Goal: Task Accomplishment & Management: Manage account settings

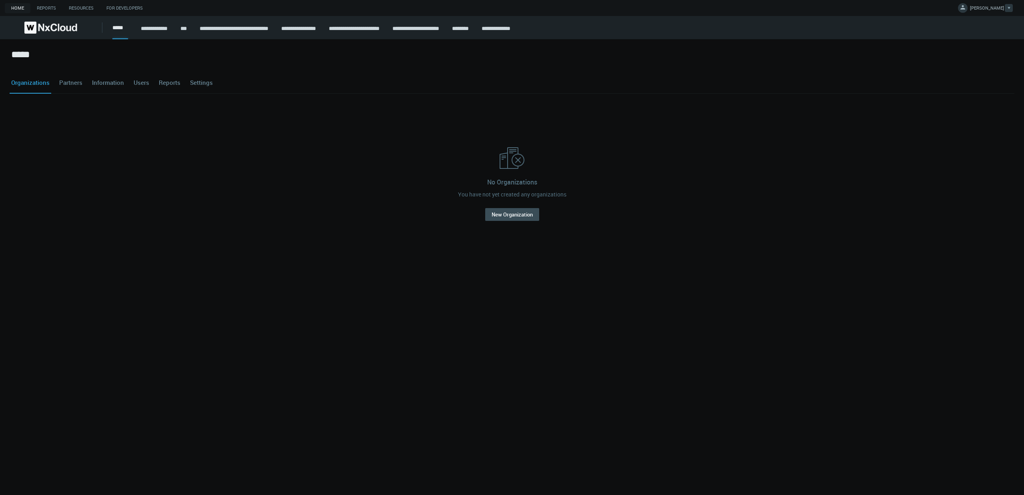
click at [988, 6] on link "[PERSON_NAME]" at bounding box center [985, 9] width 55 height 10
click at [977, 55] on span "Beta Features" at bounding box center [965, 54] width 41 height 7
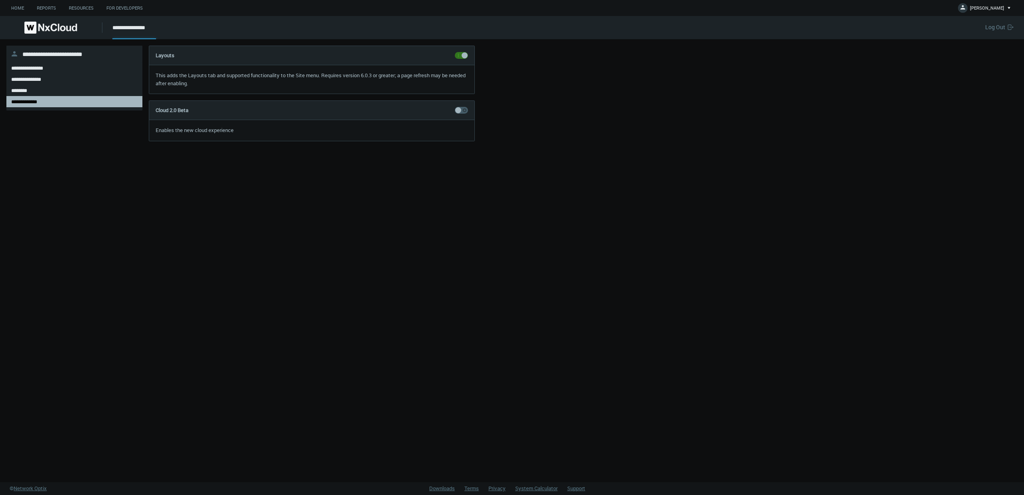
click at [463, 110] on span at bounding box center [461, 110] width 13 height 7
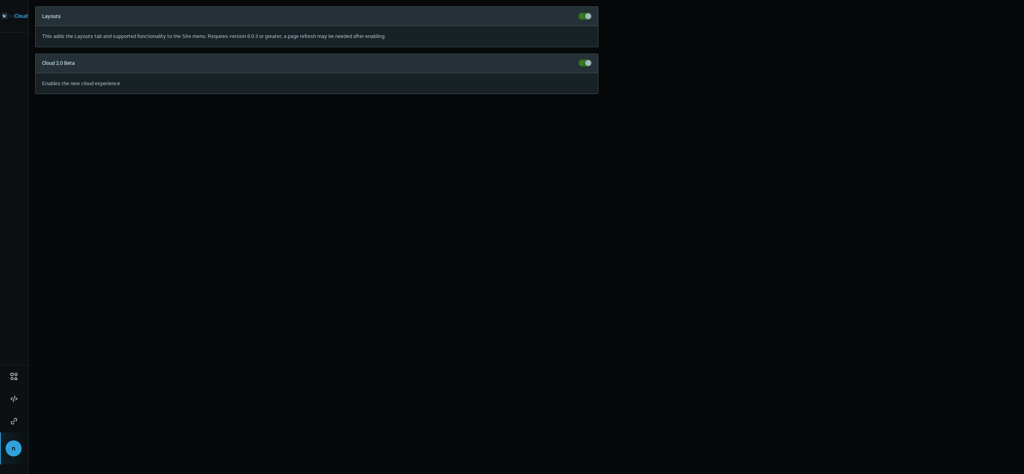
click at [326, 202] on nx-account "Layouts This adds the Layouts tab and supported functionality to the Site menu.…" at bounding box center [387, 237] width 716 height 474
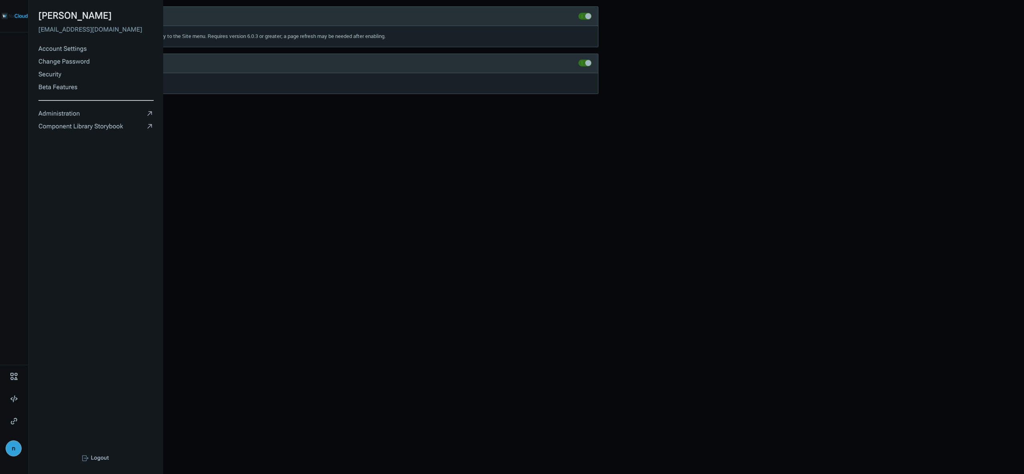
click at [9, 442] on div "n" at bounding box center [14, 448] width 16 height 16
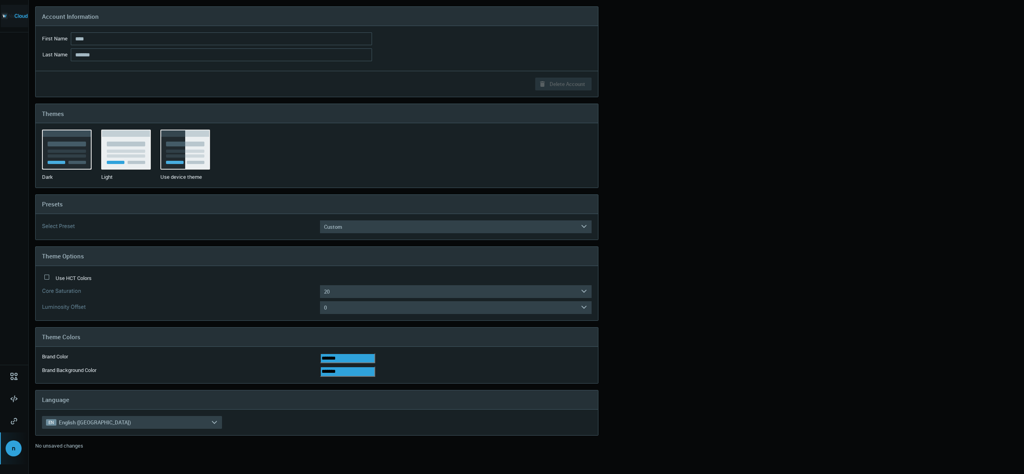
click at [22, 16] on img at bounding box center [15, 16] width 26 height 22
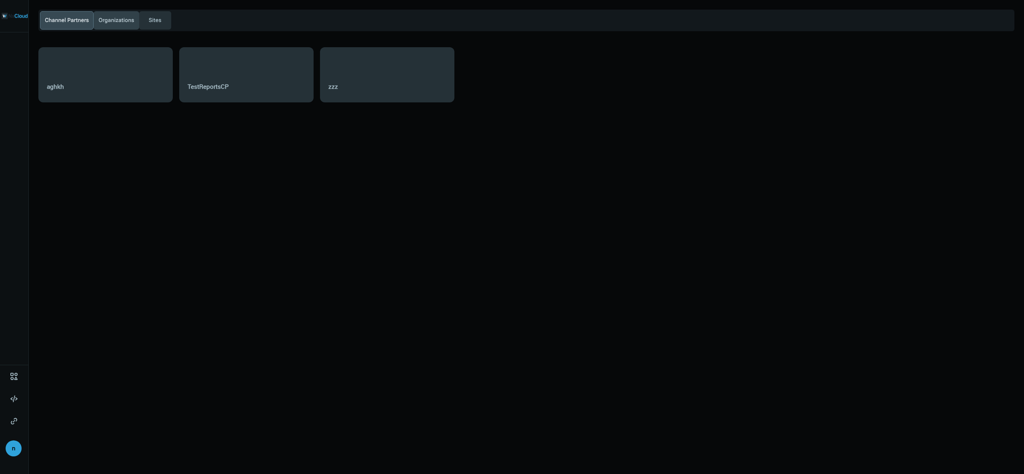
click at [108, 17] on span "Organizations" at bounding box center [116, 20] width 39 height 8
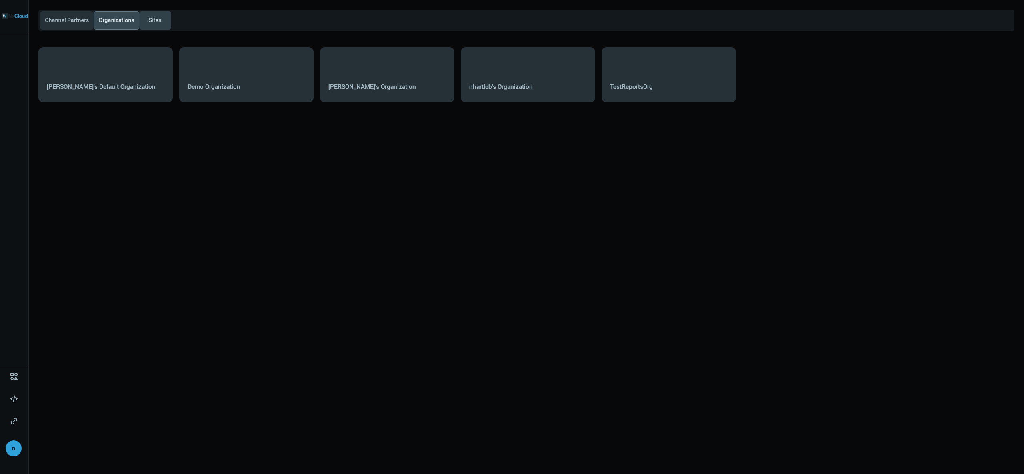
click at [156, 22] on span "Sites" at bounding box center [155, 20] width 16 height 8
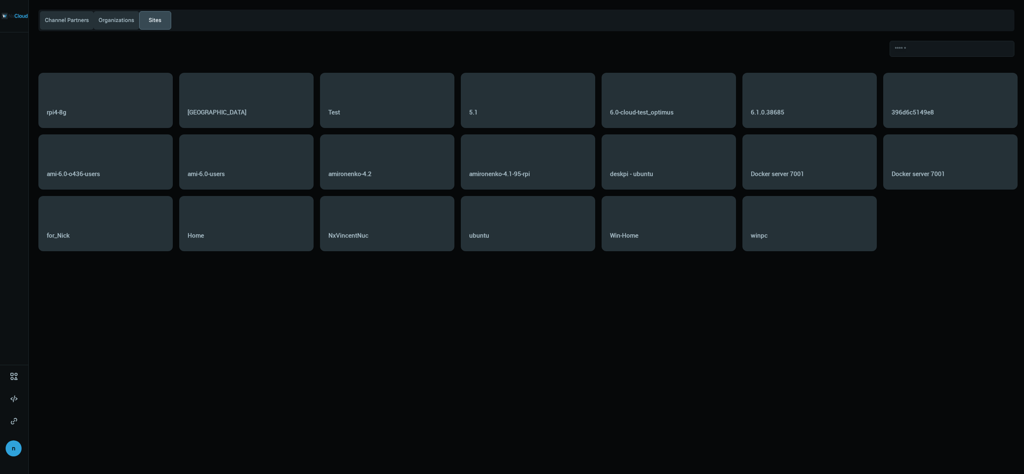
click at [114, 104] on div "rpi4-8g" at bounding box center [106, 112] width 118 height 21
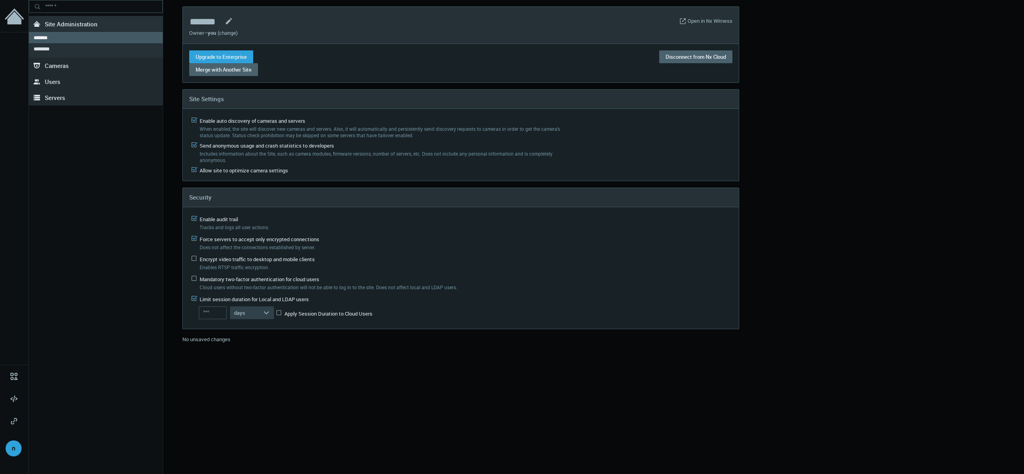
drag, startPoint x: 15, startPoint y: 169, endPoint x: 15, endPoint y: 206, distance: 37.2
click at [15, 207] on div "n" at bounding box center [14, 237] width 29 height 474
click at [14, 44] on div "n" at bounding box center [14, 237] width 29 height 474
click at [12, 49] on div "n" at bounding box center [14, 237] width 29 height 474
click at [21, 102] on div "n" at bounding box center [14, 237] width 29 height 474
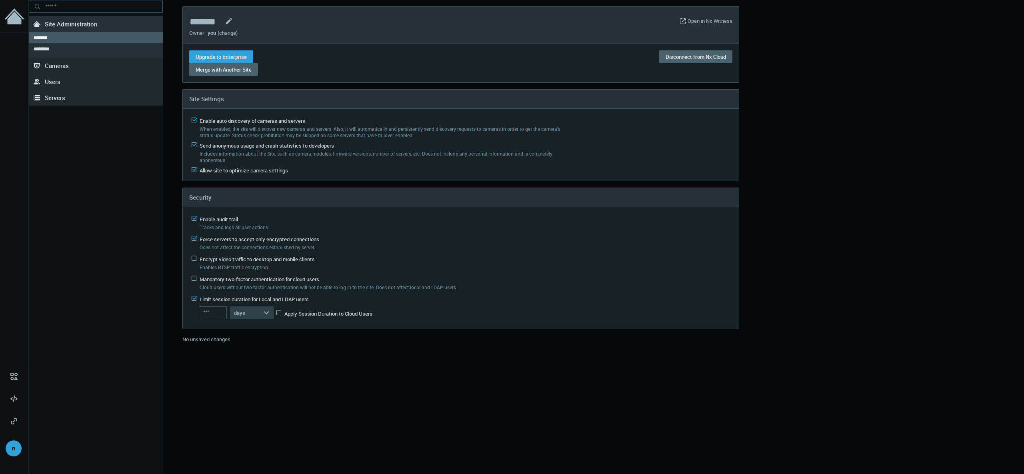
click at [72, 162] on div ".st0{fill-rule:evenodd;clip-rule:evenodd;fill:#2B383F;} Site Administration ***…" at bounding box center [96, 229] width 134 height 459
